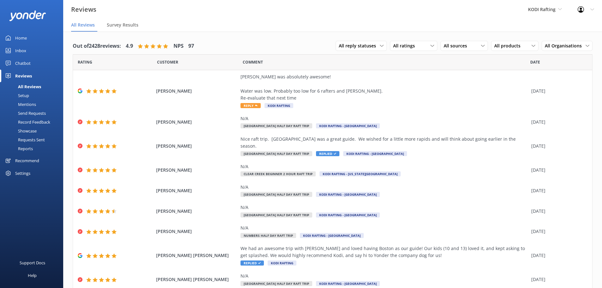
scroll to position [13, 0]
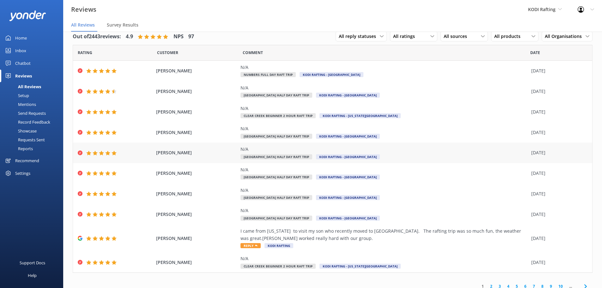
scroll to position [15, 0]
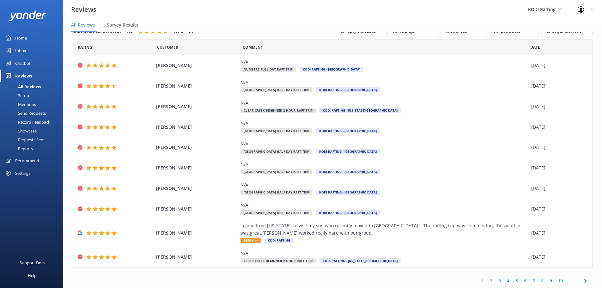
click at [487, 281] on link "2" at bounding box center [491, 281] width 9 height 6
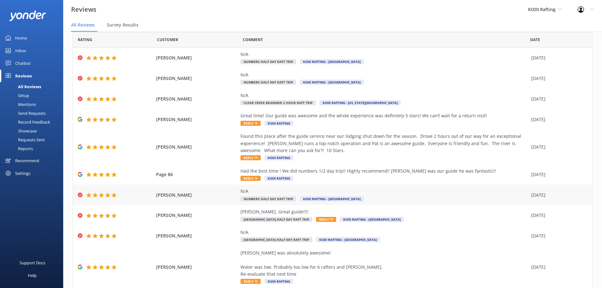
scroll to position [43, 0]
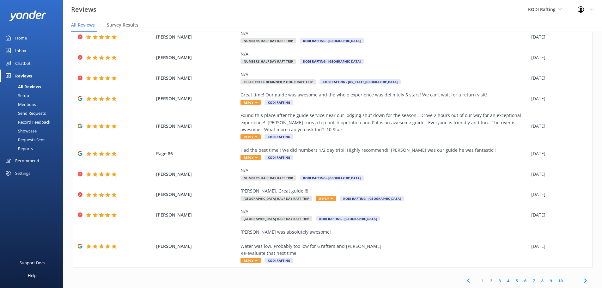
click at [496, 280] on link "3" at bounding box center [500, 281] width 9 height 6
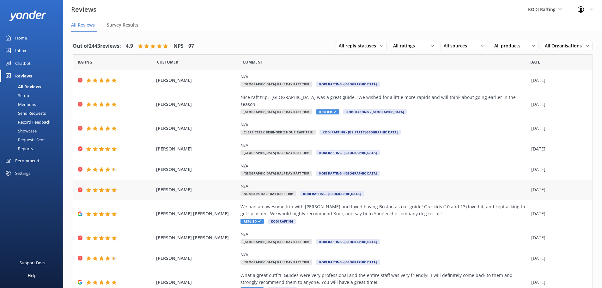
scroll to position [22, 0]
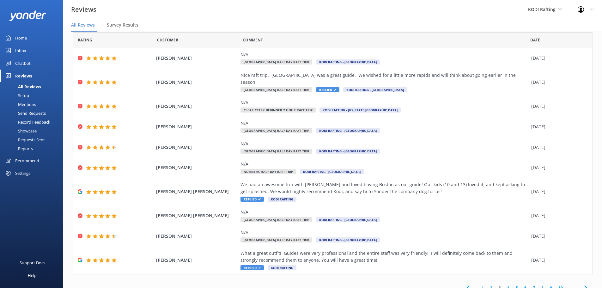
click at [487, 285] on link "2" at bounding box center [491, 288] width 9 height 6
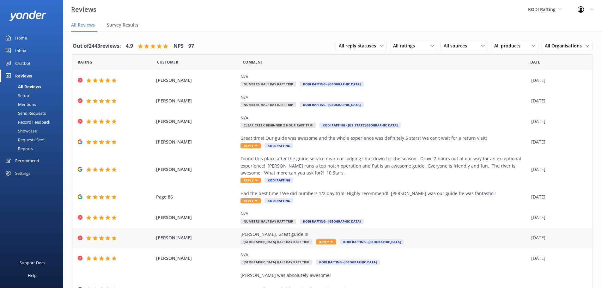
click at [336, 243] on span "Reply" at bounding box center [326, 241] width 20 height 5
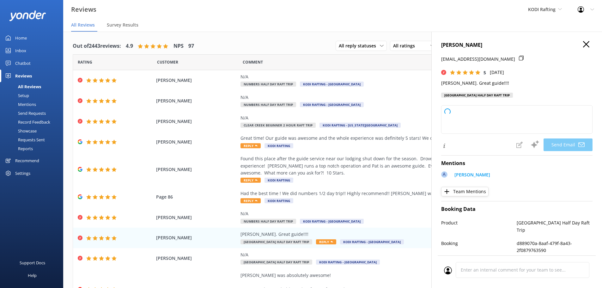
type textarea "Thank you so much for your kind words, Karen! We're thrilled to hear you had a …"
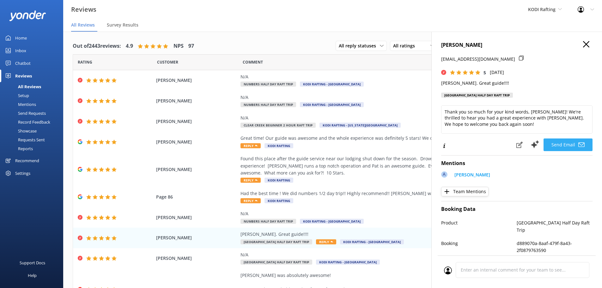
click at [556, 144] on button "Send Email" at bounding box center [568, 144] width 49 height 13
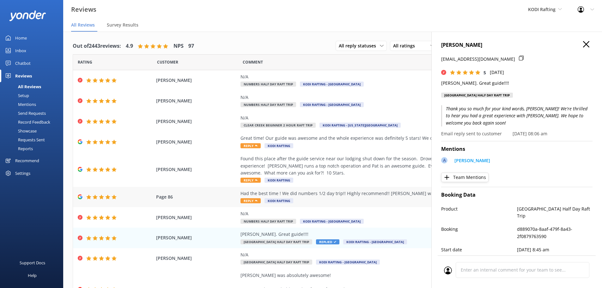
click at [248, 200] on span "Reply" at bounding box center [251, 200] width 20 height 5
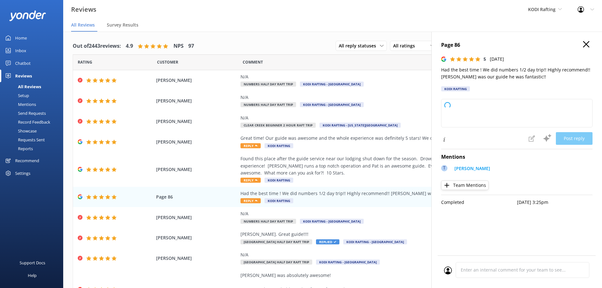
type textarea "Thank you so much for your wonderful review! We're thrilled you had a great tim…"
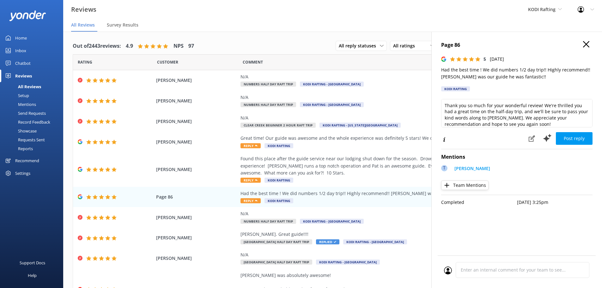
scroll to position [3, 0]
click at [579, 140] on button "Post reply" at bounding box center [574, 138] width 37 height 13
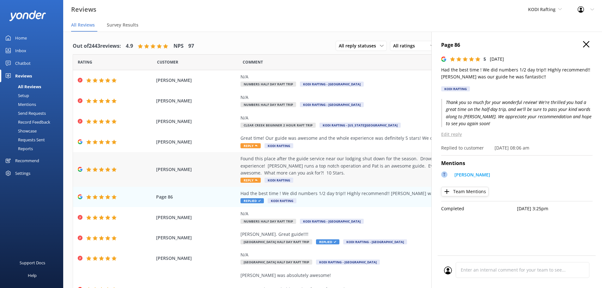
click at [251, 179] on span "Reply" at bounding box center [251, 180] width 20 height 5
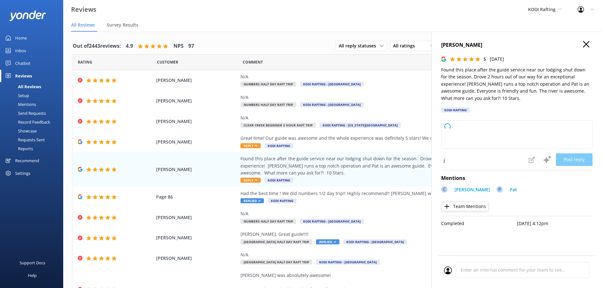
type textarea "Thank you so much for your fantastic review! We're thrilled you had an exceptio…"
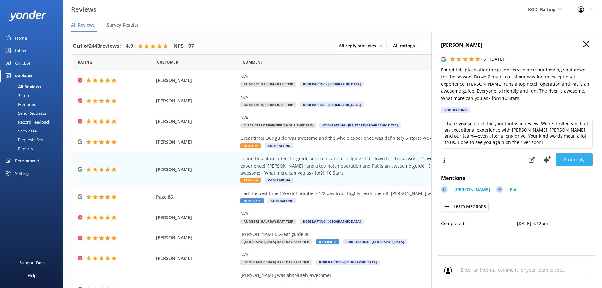
click at [579, 161] on button "Post reply" at bounding box center [574, 159] width 37 height 13
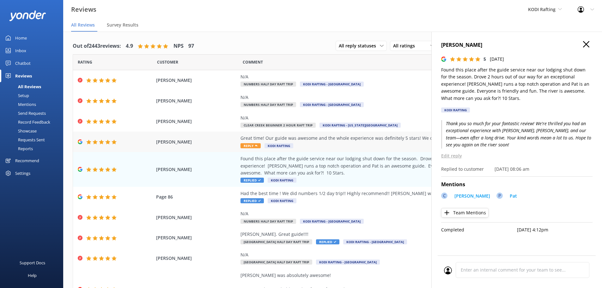
click at [250, 145] on span "Reply" at bounding box center [251, 145] width 20 height 5
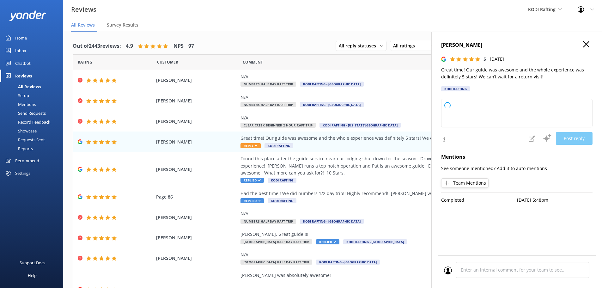
type textarea "Thank you so much for your wonderful review! We're thrilled to hear you had a g…"
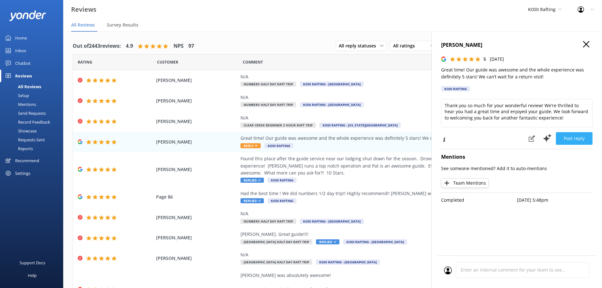
click at [574, 139] on button "Post reply" at bounding box center [574, 138] width 37 height 13
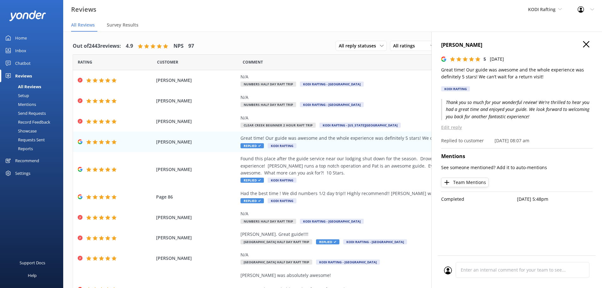
click at [587, 45] on use at bounding box center [586, 44] width 6 height 6
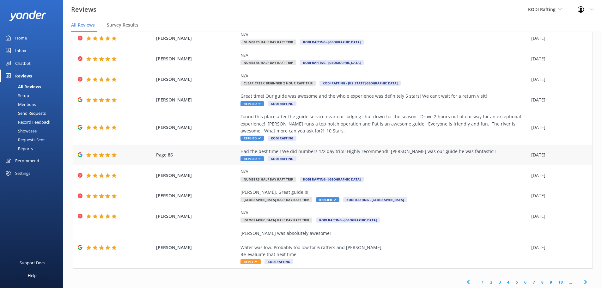
scroll to position [43, 0]
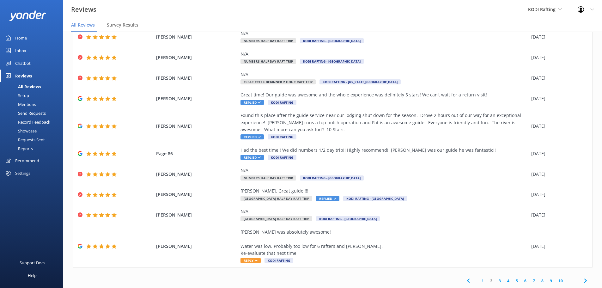
click at [479, 282] on link "1" at bounding box center [483, 281] width 9 height 6
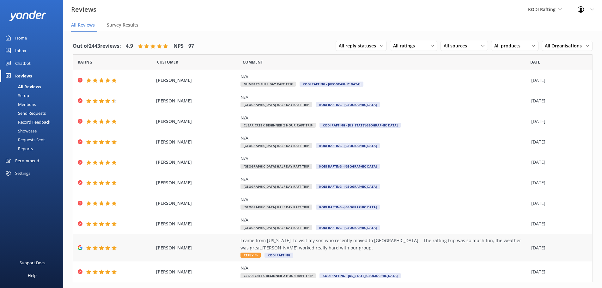
click at [246, 254] on span "Reply" at bounding box center [251, 255] width 20 height 5
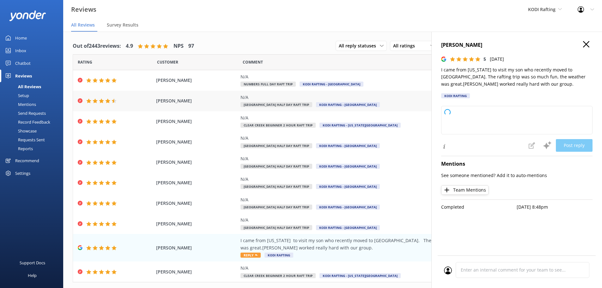
type textarea "Thank you so much for your wonderful review! We're thrilled you had a great tim…"
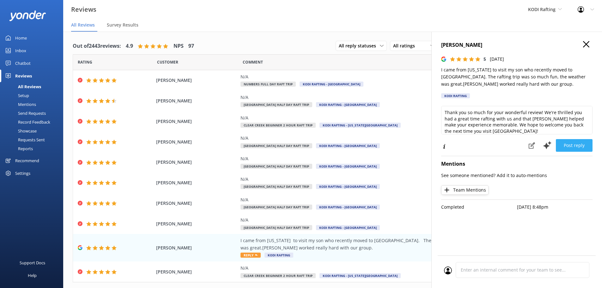
click at [574, 144] on button "Post reply" at bounding box center [574, 145] width 37 height 13
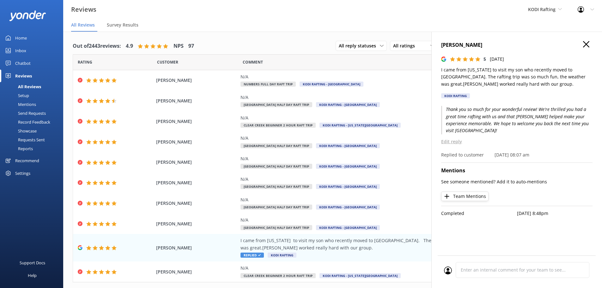
click at [584, 45] on icon at bounding box center [586, 44] width 6 height 6
